Goal: Transaction & Acquisition: Purchase product/service

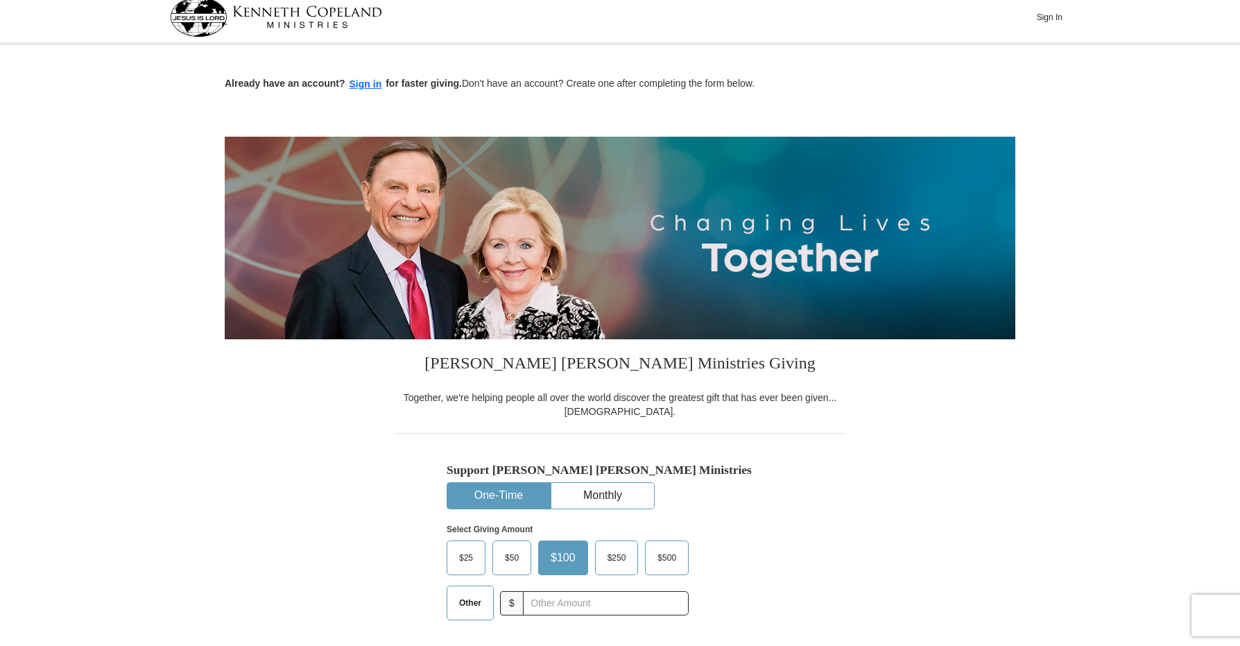
scroll to position [6, 0]
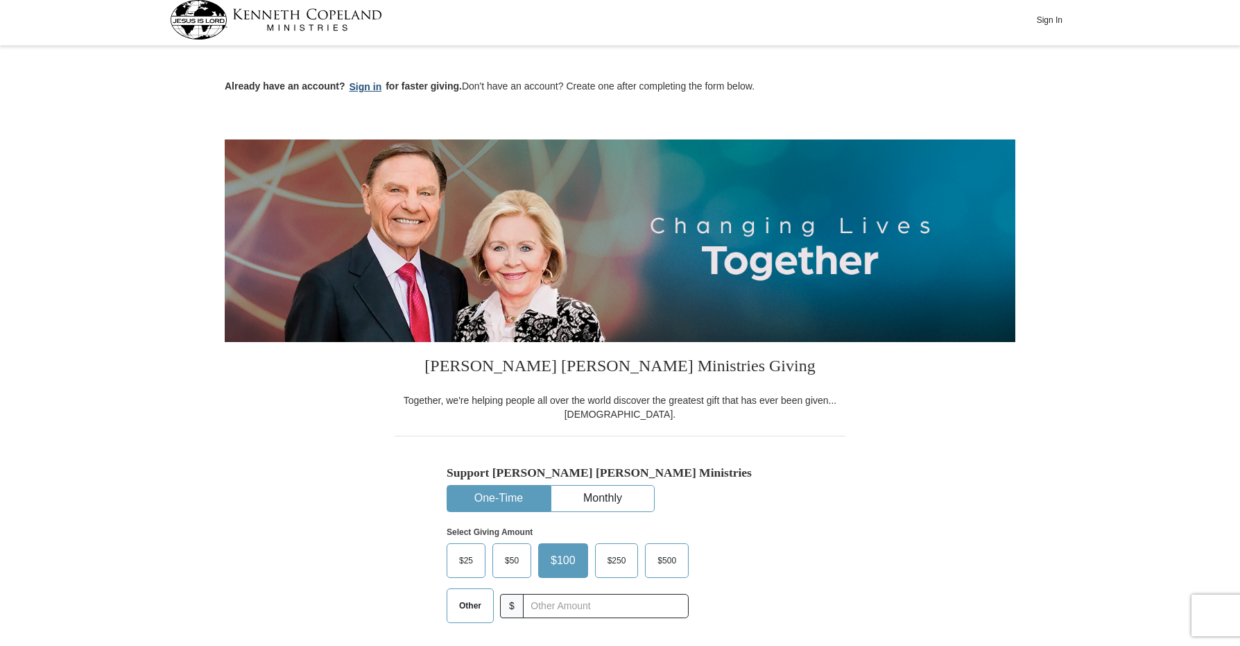
click at [365, 81] on button "Sign in" at bounding box center [365, 87] width 41 height 16
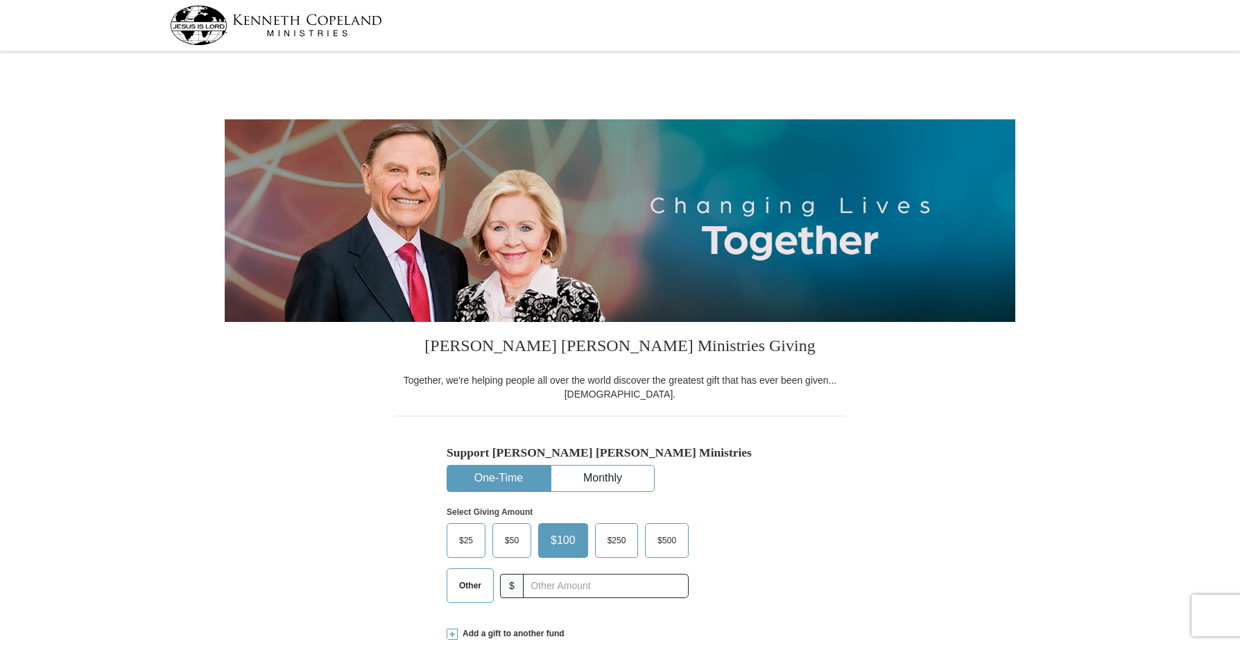
select select "CA"
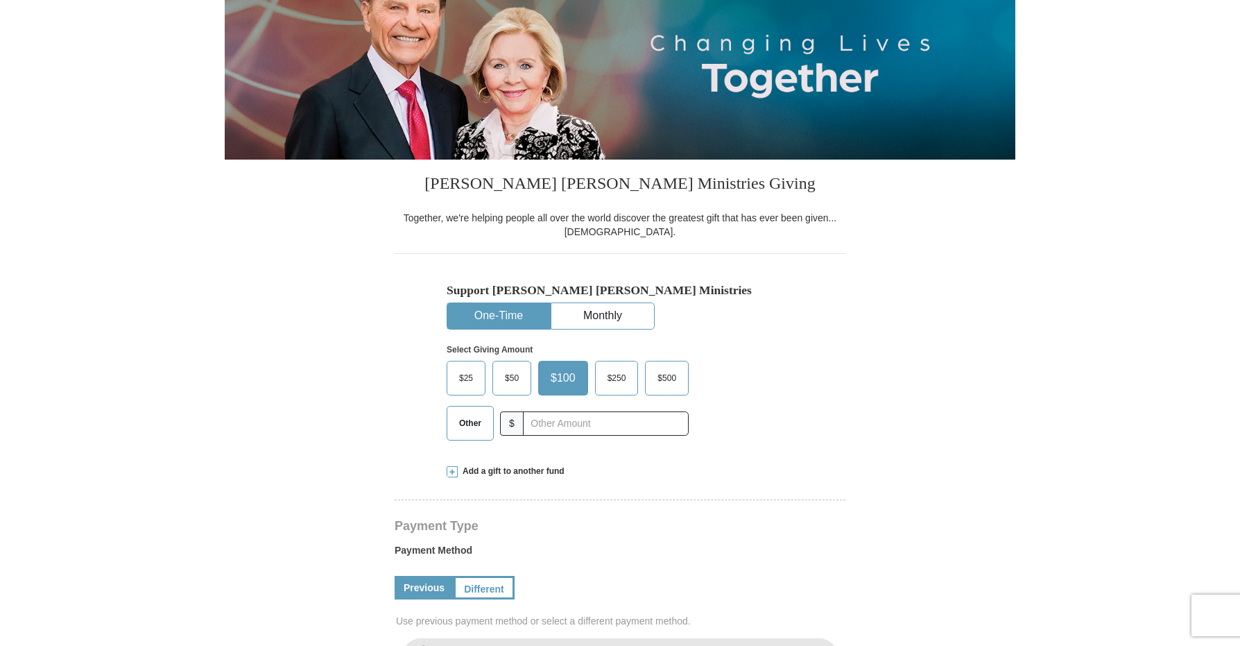
scroll to position [164, 0]
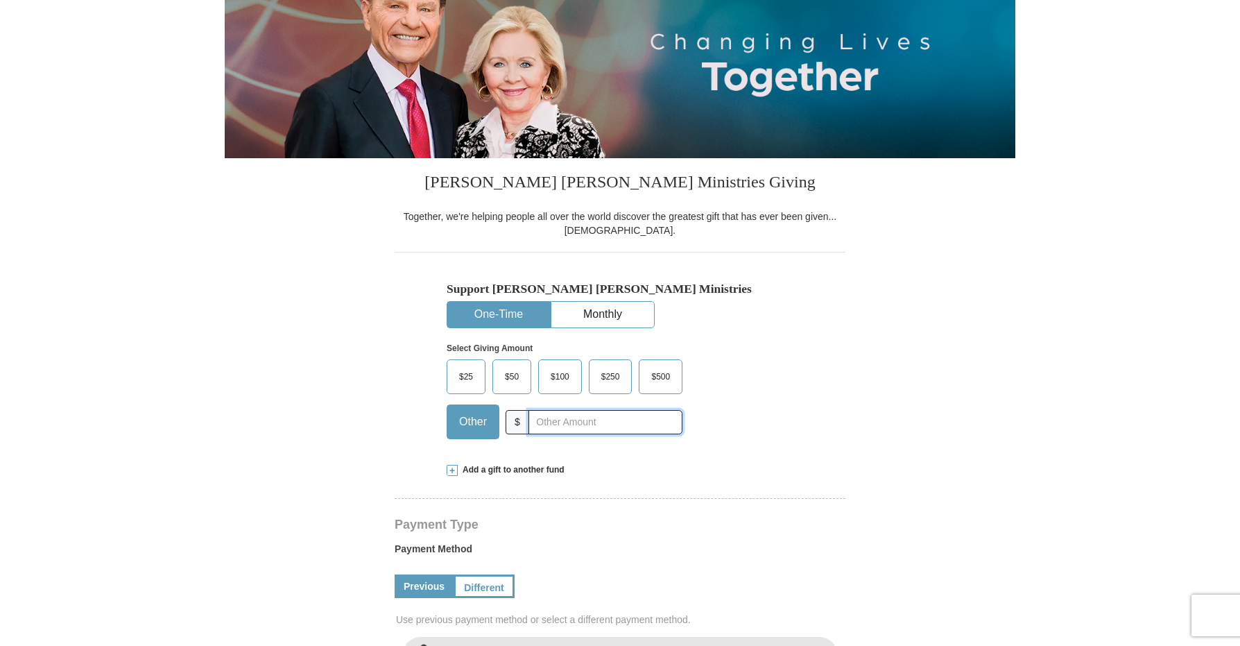
click at [543, 423] on input "text" at bounding box center [606, 422] width 154 height 24
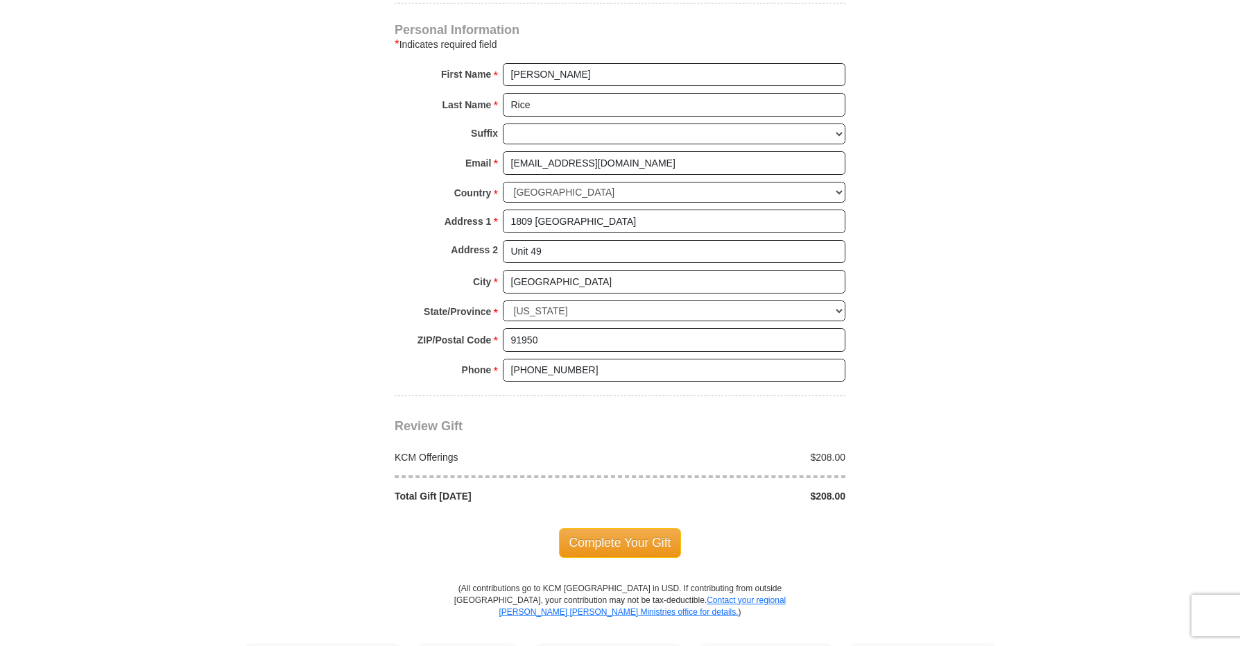
scroll to position [911, 0]
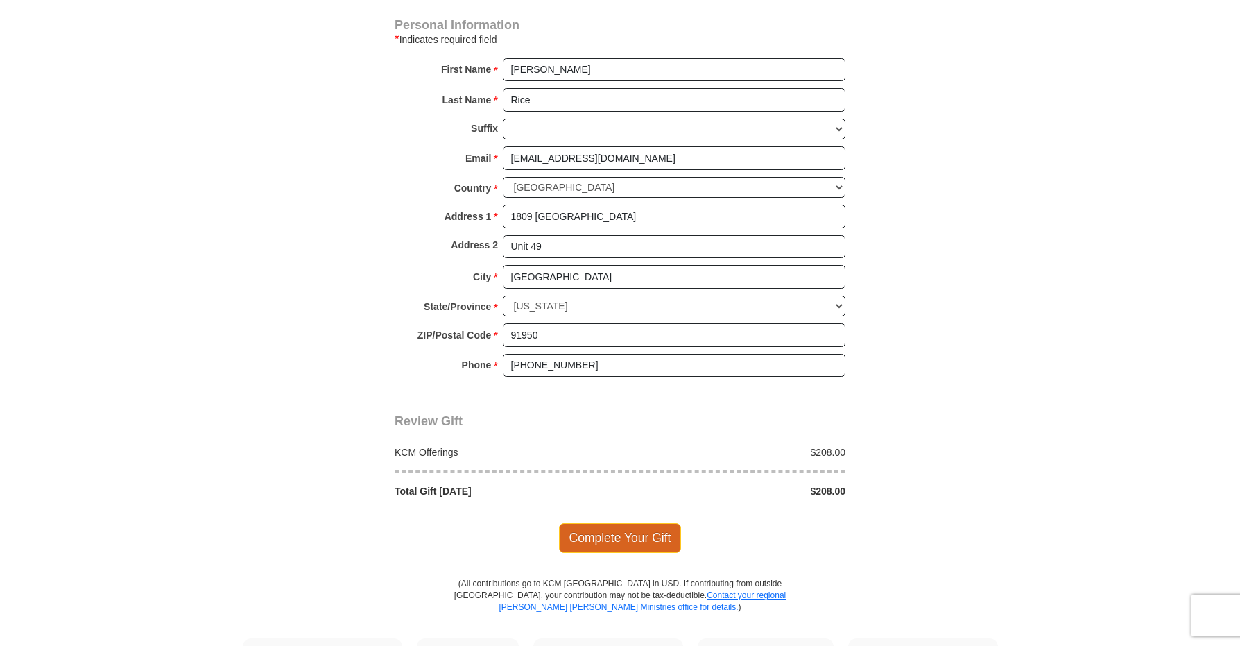
type input "208.00"
click at [594, 529] on span "Complete Your Gift" at bounding box center [620, 537] width 123 height 29
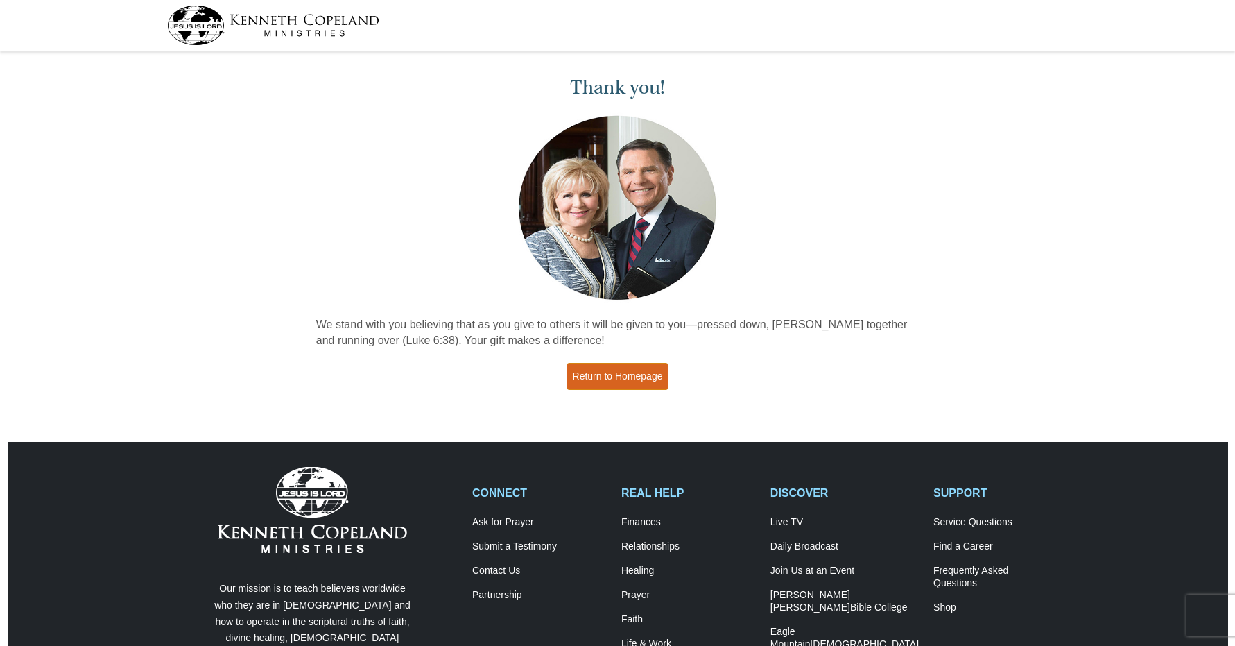
click at [659, 377] on link "Return to Homepage" at bounding box center [618, 376] width 103 height 27
